Goal: Obtain resource: Download file/media

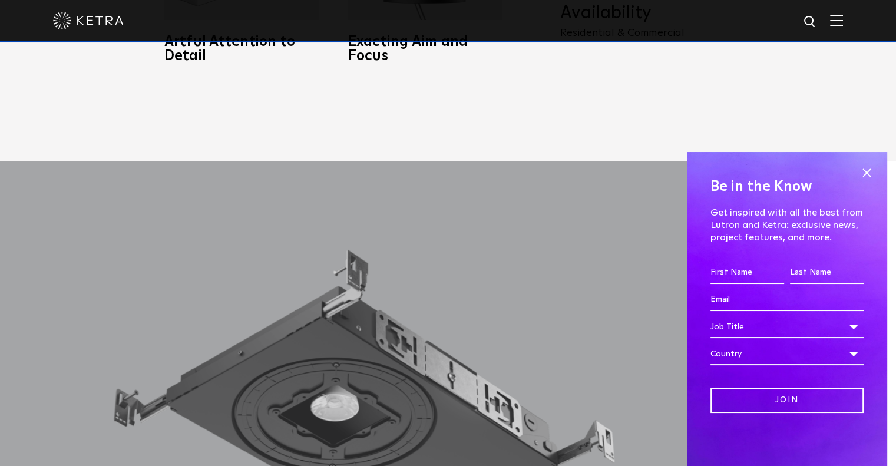
scroll to position [884, 0]
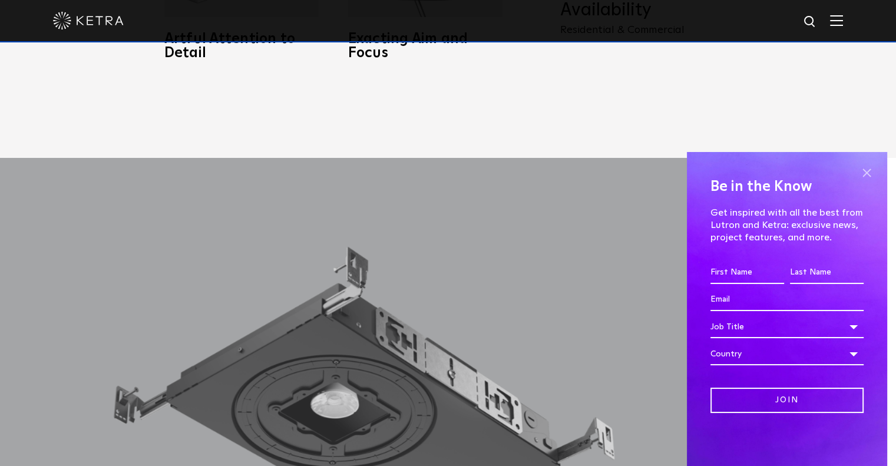
click at [863, 178] on span at bounding box center [867, 173] width 18 height 18
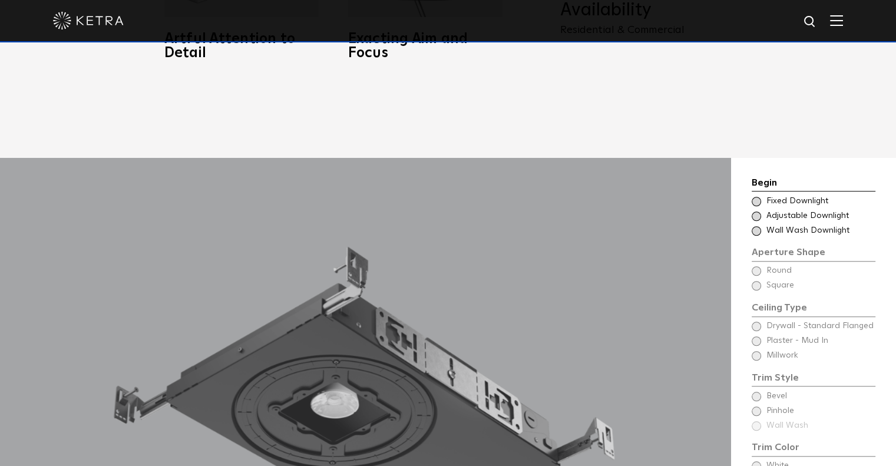
click at [763, 210] on div "Choose Aperture Shape Adjustable Downlight" at bounding box center [814, 216] width 124 height 12
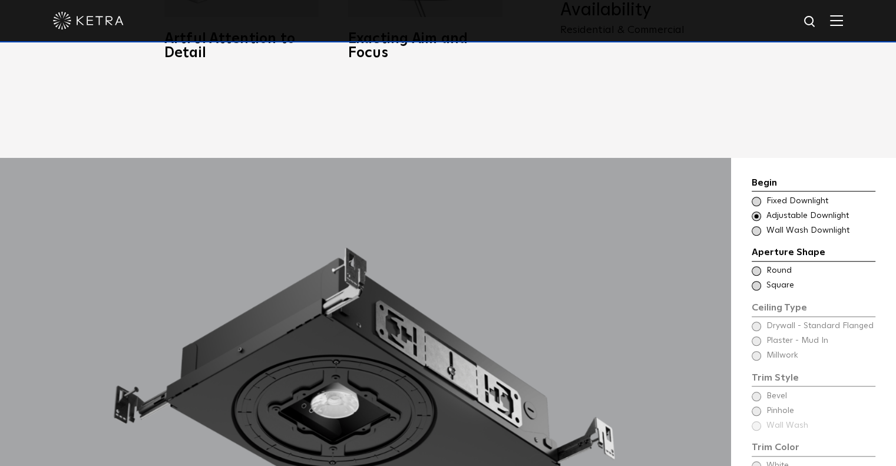
click at [761, 265] on div "Ceiling Type Round Drywall - Standard Flanged Round" at bounding box center [814, 271] width 124 height 12
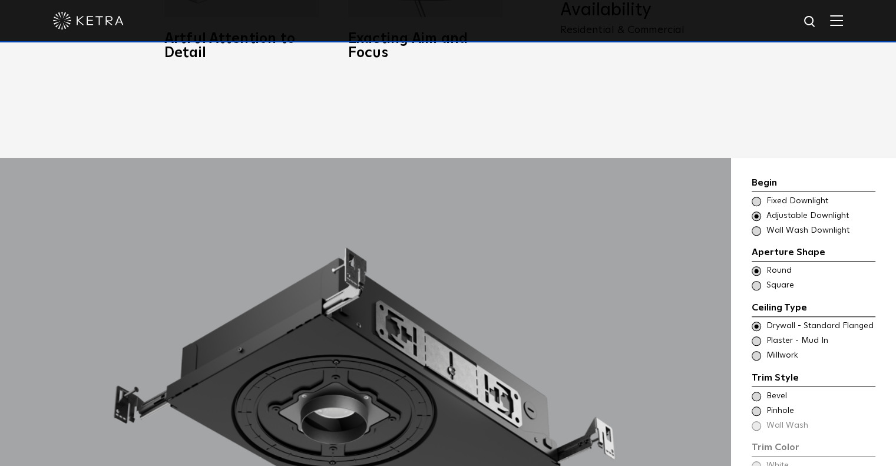
click at [755, 336] on span at bounding box center [756, 340] width 9 height 9
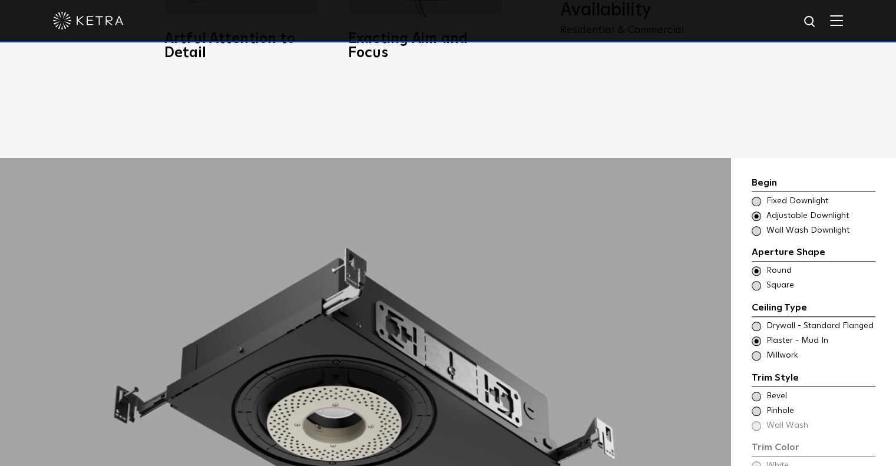
scroll to position [1002, 0]
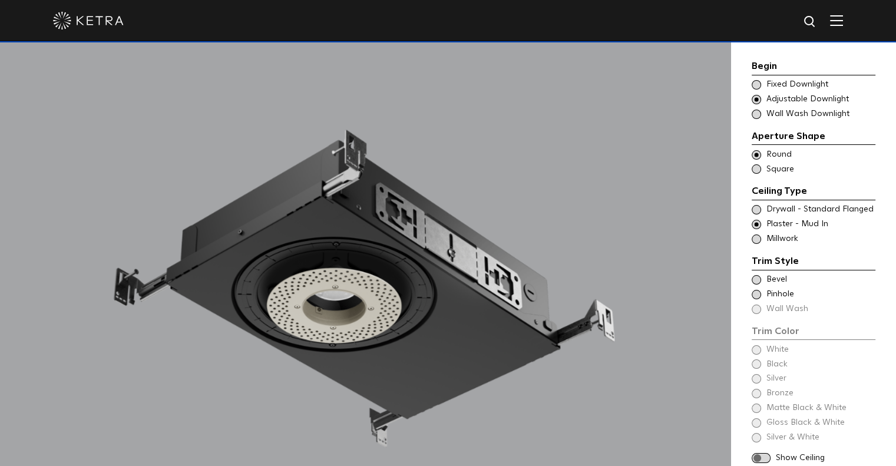
click at [757, 282] on span at bounding box center [756, 279] width 9 height 9
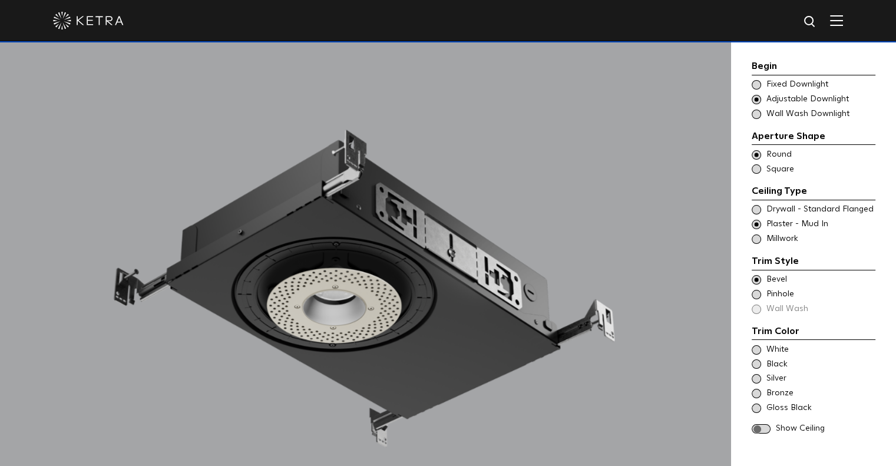
click at [758, 290] on span at bounding box center [756, 294] width 9 height 9
click at [758, 284] on div "Trim Color - Round - Flangeless Bevel" at bounding box center [814, 280] width 124 height 12
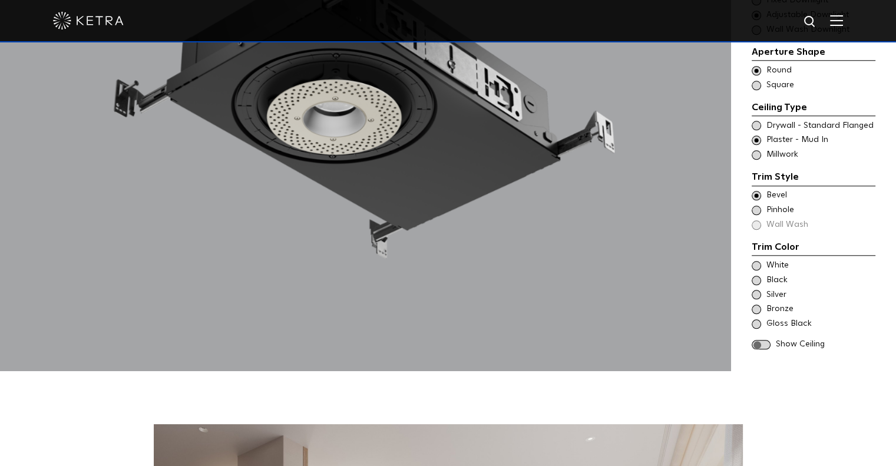
scroll to position [1119, 0]
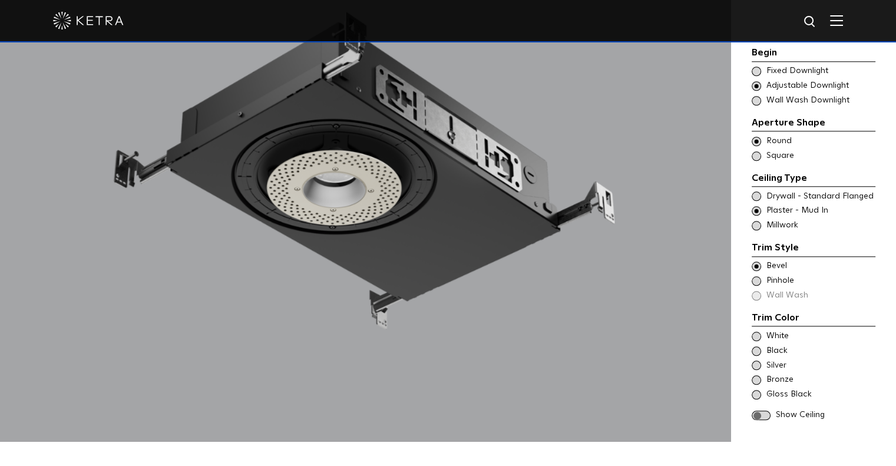
click at [761, 331] on div "White" at bounding box center [814, 337] width 124 height 12
click at [767, 411] on span at bounding box center [761, 416] width 19 height 10
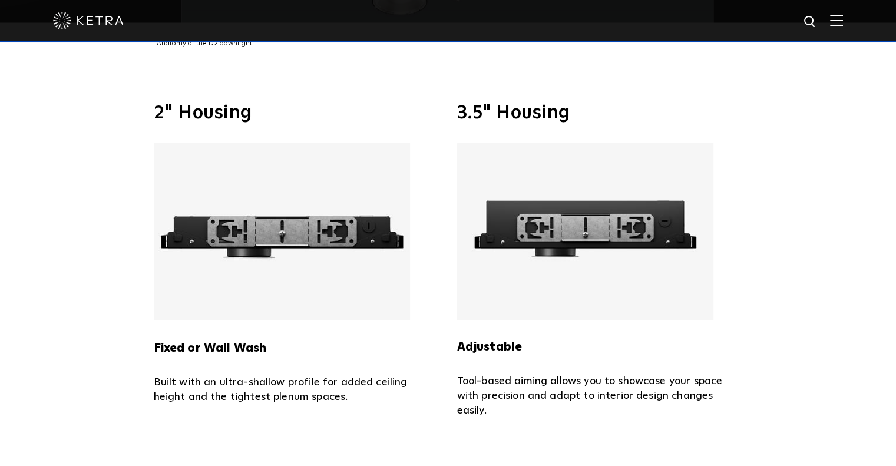
scroll to position [2416, 0]
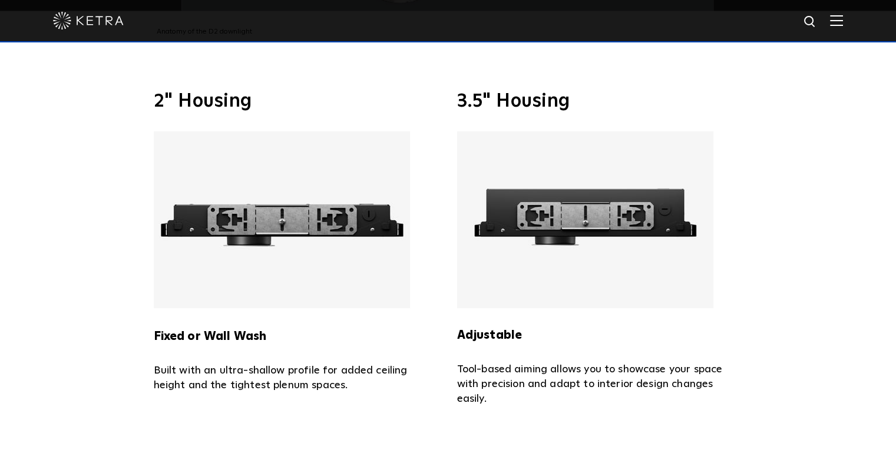
click at [322, 238] on img at bounding box center [282, 219] width 256 height 177
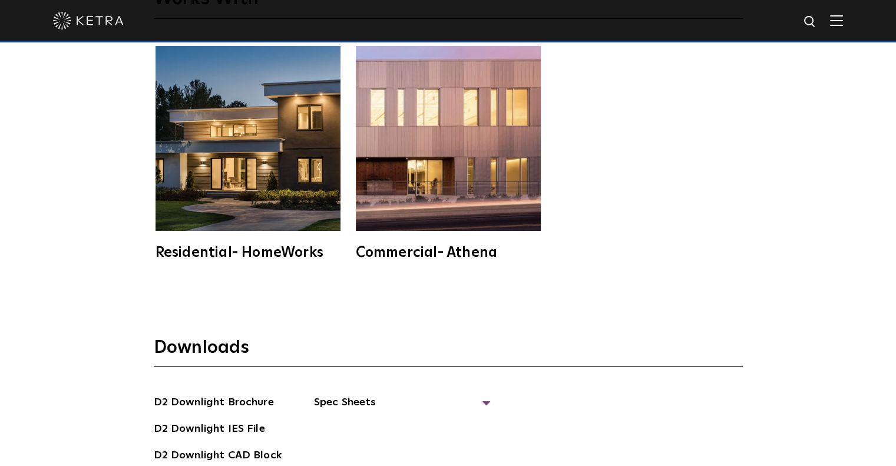
scroll to position [3182, 0]
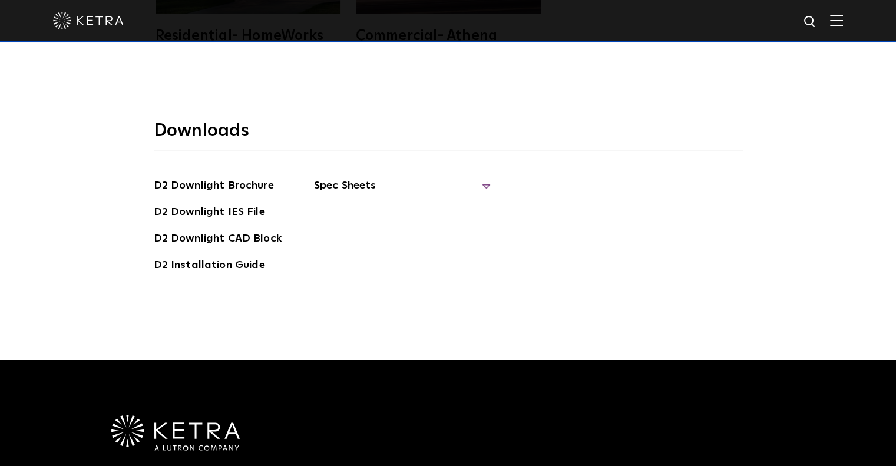
click at [351, 177] on span "Spec Sheets" at bounding box center [402, 190] width 177 height 26
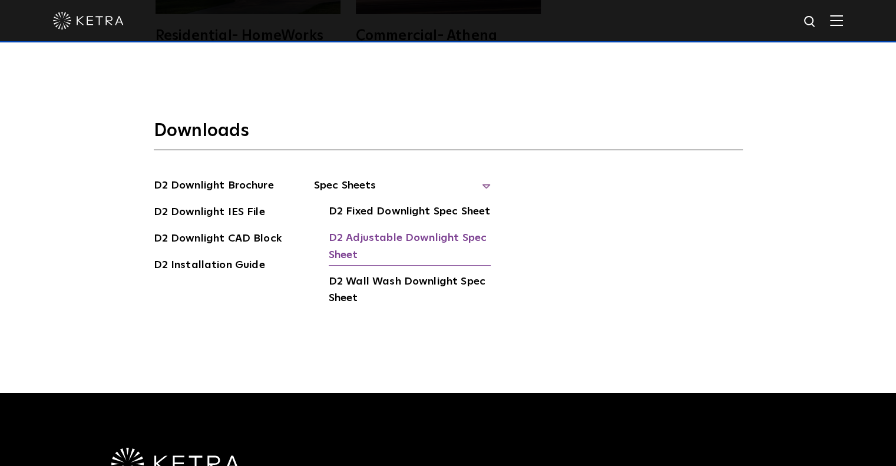
click at [370, 230] on link "D2 Adjustable Downlight Spec Sheet" at bounding box center [410, 248] width 162 height 36
